Goal: Information Seeking & Learning: Learn about a topic

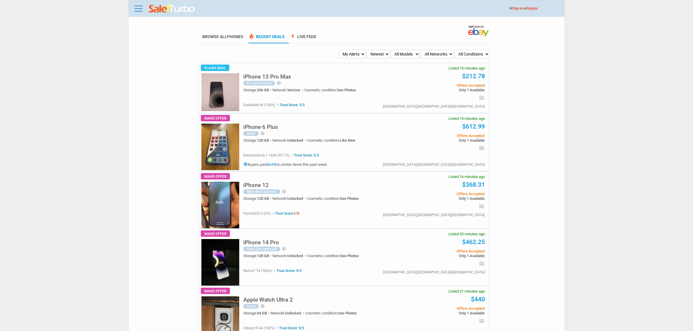
click at [354, 57] on select "My Alerts All Deals BIN Only w/ Offers Only" at bounding box center [352, 54] width 27 height 9
drag, startPoint x: 257, startPoint y: 56, endPoint x: 220, endPoint y: 44, distance: 38.7
click at [224, 39] on li "Browse All Phones" at bounding box center [222, 37] width 49 height 13
click at [356, 56] on select "My Alerts All Deals BIN Only w/ Offers Only" at bounding box center [352, 54] width 27 height 9
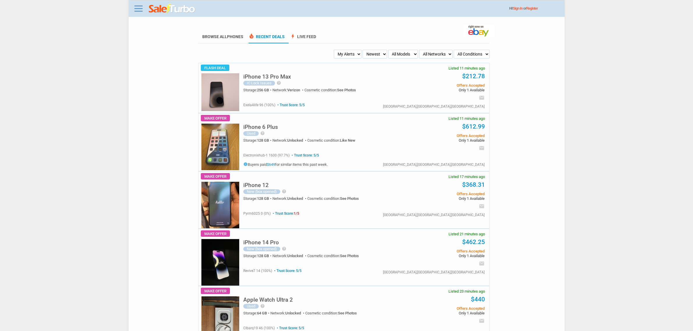
click at [228, 40] on li "Browse All Phones" at bounding box center [222, 37] width 49 height 13
click at [232, 38] on span "Phones" at bounding box center [235, 36] width 16 height 5
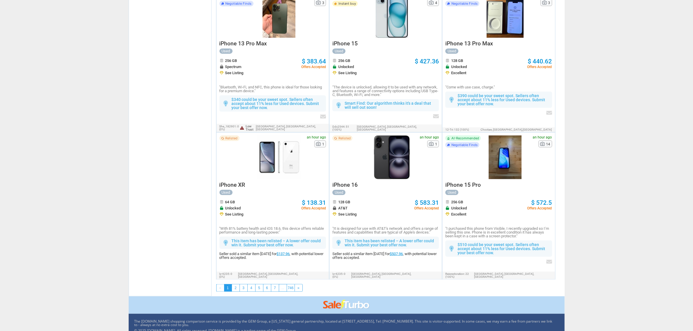
scroll to position [905, 0]
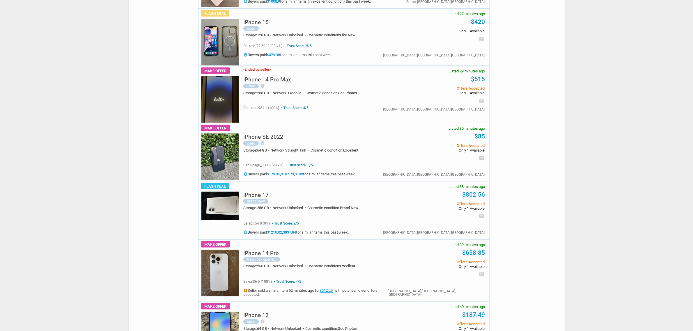
scroll to position [517, 0]
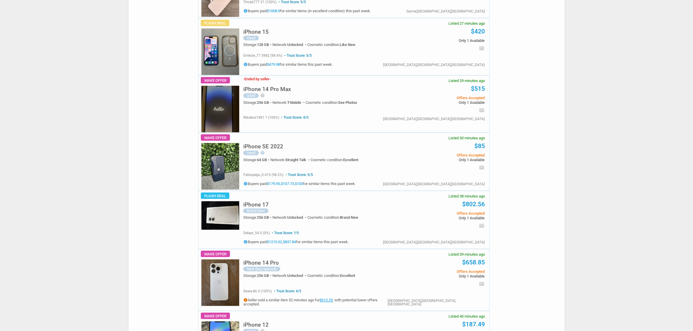
click at [274, 245] on link "$1210.02" at bounding box center [274, 242] width 15 height 4
click at [294, 244] on div "Trust Score: ?/5 delapr_54 0 (0%) Trust Score: ?/5 info $1210.02 ," at bounding box center [295, 237] width 105 height 14
click at [294, 245] on link "$837.84" at bounding box center [289, 242] width 13 height 4
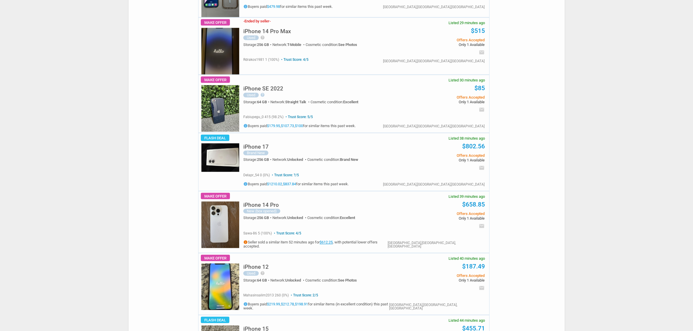
scroll to position [627, 0]
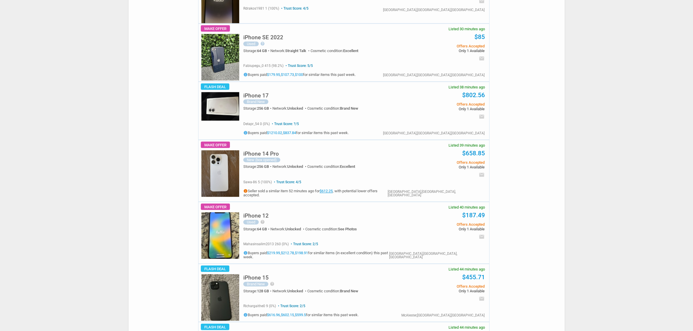
click at [273, 314] on link "$616.96" at bounding box center [273, 315] width 13 height 4
